Goal: Find contact information: Find contact information

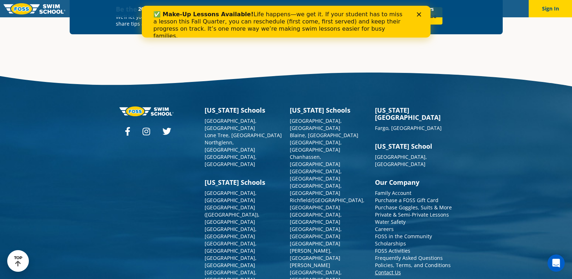
scroll to position [2607, 0]
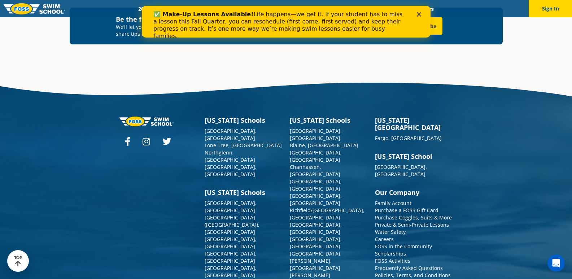
click at [388, 278] on link "Contact Us" at bounding box center [388, 282] width 26 height 7
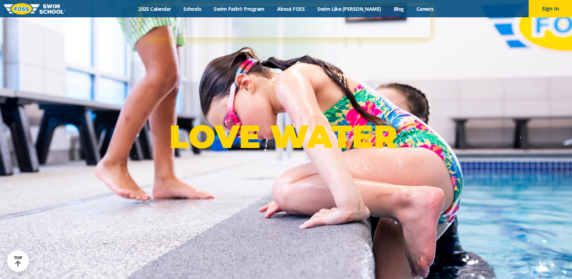
scroll to position [1838, 0]
